Goal: Task Accomplishment & Management: Use online tool/utility

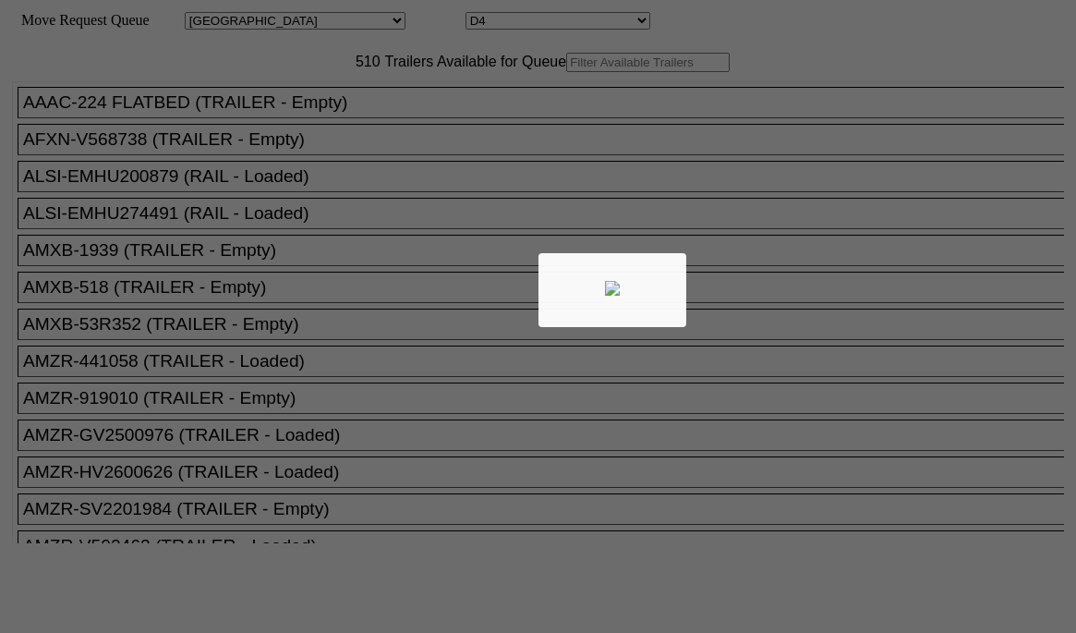
select select "161"
select select "4919"
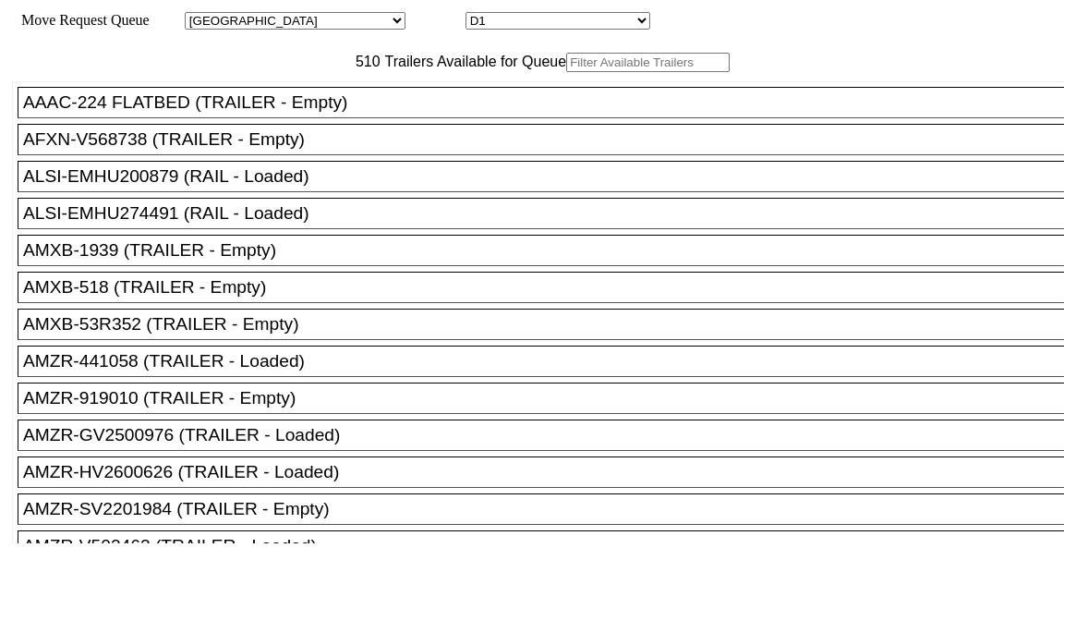
click at [566, 72] on input "text" at bounding box center [647, 62] width 163 height 19
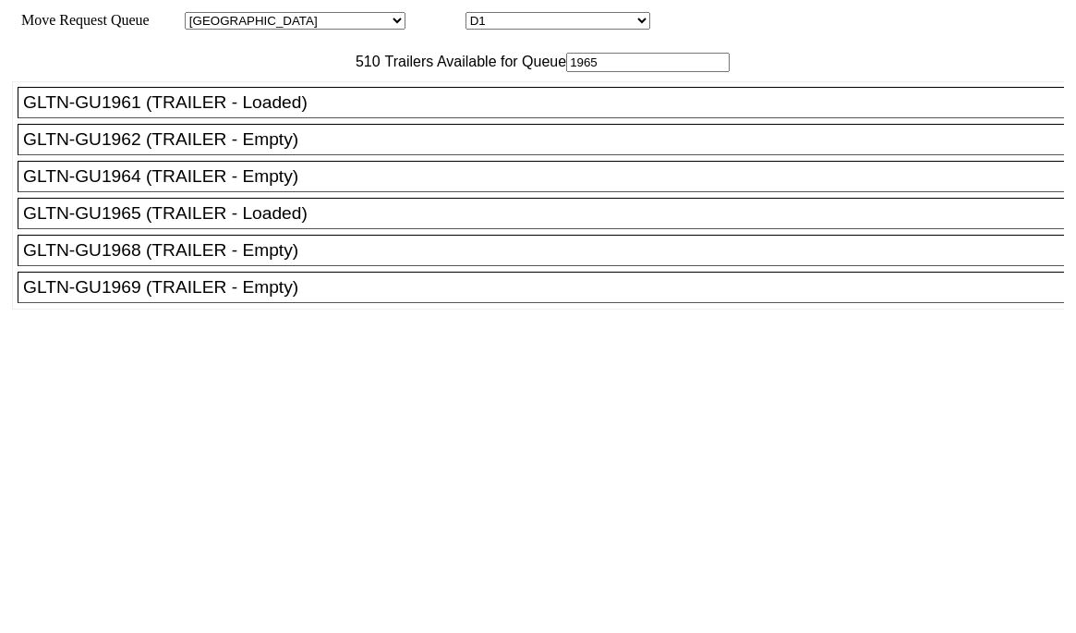
type input "1965"
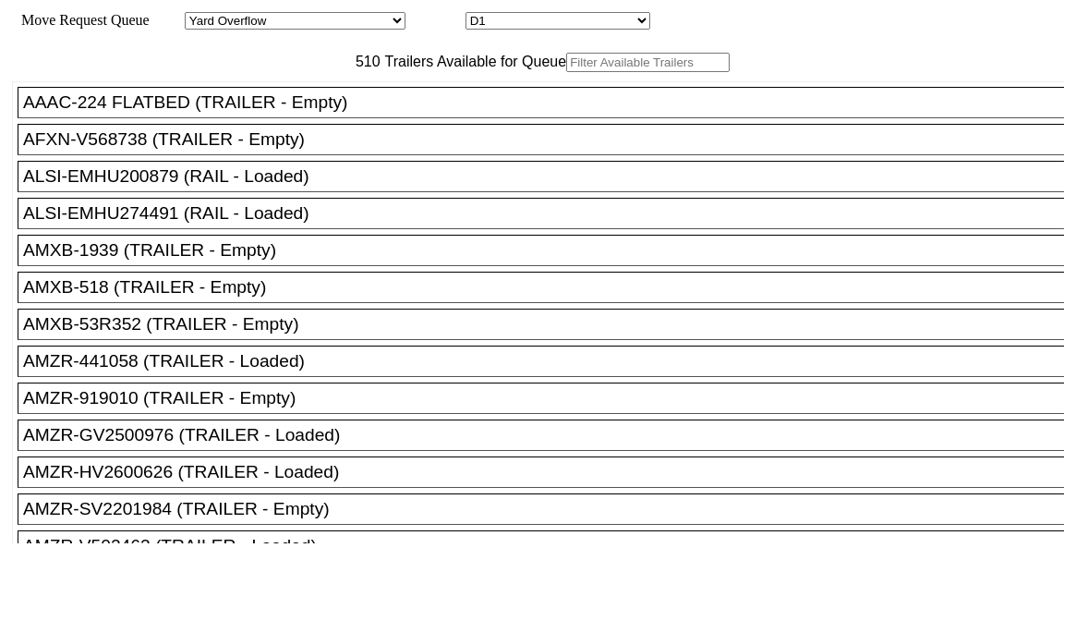
click at [566, 72] on input "text" at bounding box center [647, 62] width 163 height 19
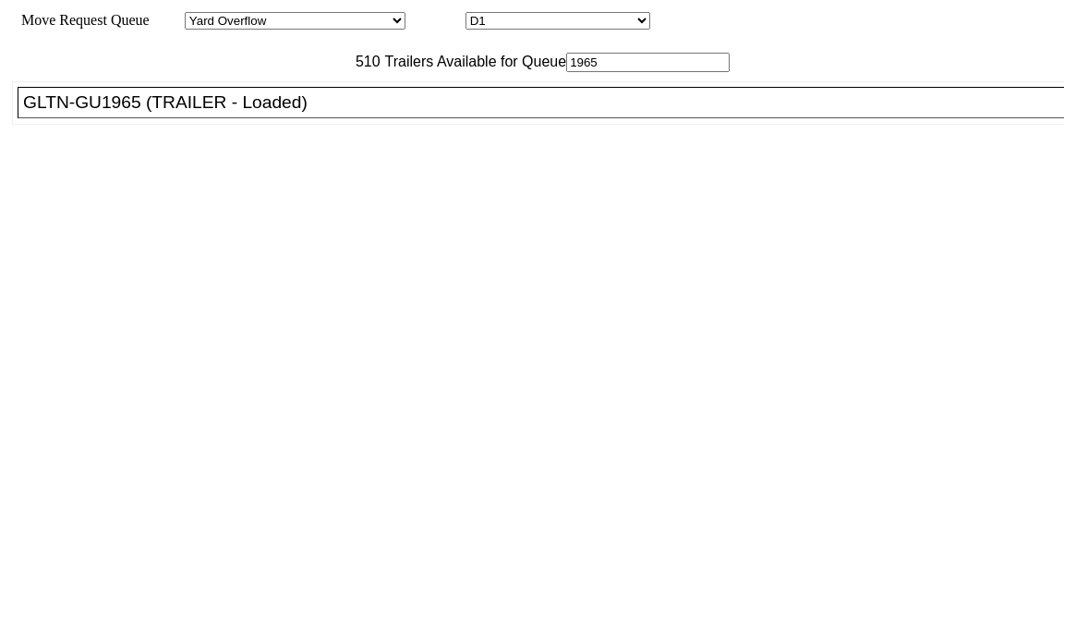
type input "1965"
click at [311, 113] on div "GLTN-GU1965 (TRAILER - Loaded)" at bounding box center [549, 102] width 1052 height 20
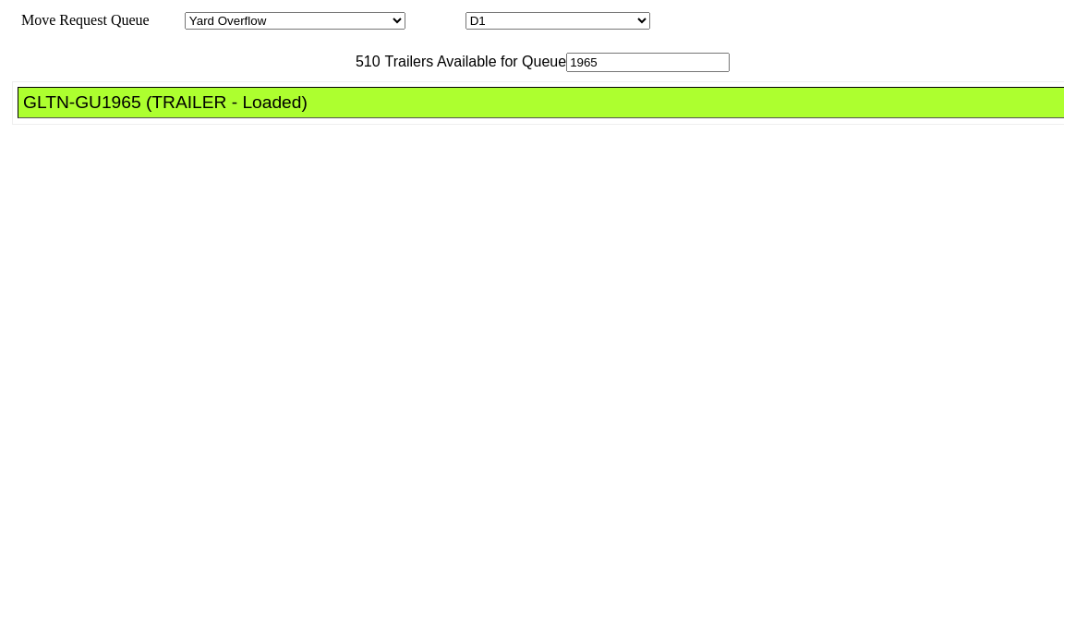
drag, startPoint x: 495, startPoint y: 256, endPoint x: 775, endPoint y: 414, distance: 321.3
